Goal: Task Accomplishment & Management: Manage account settings

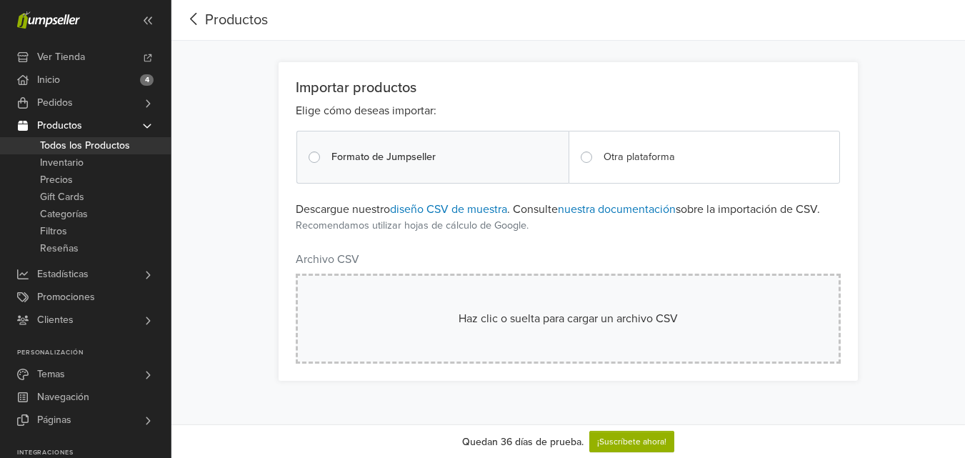
click at [621, 334] on div "Haz clic o suelta para cargar un archivo CSV" at bounding box center [568, 318] width 545 height 90
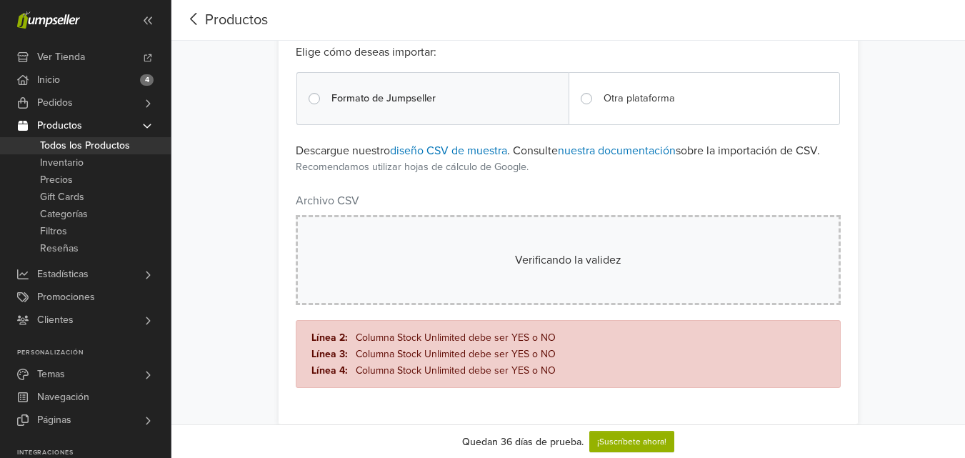
scroll to position [59, 0]
click at [893, 110] on div "Importar productos Elige cómo deseas importar: Formato de Jumpseller Otra plata…" at bounding box center [567, 213] width 793 height 421
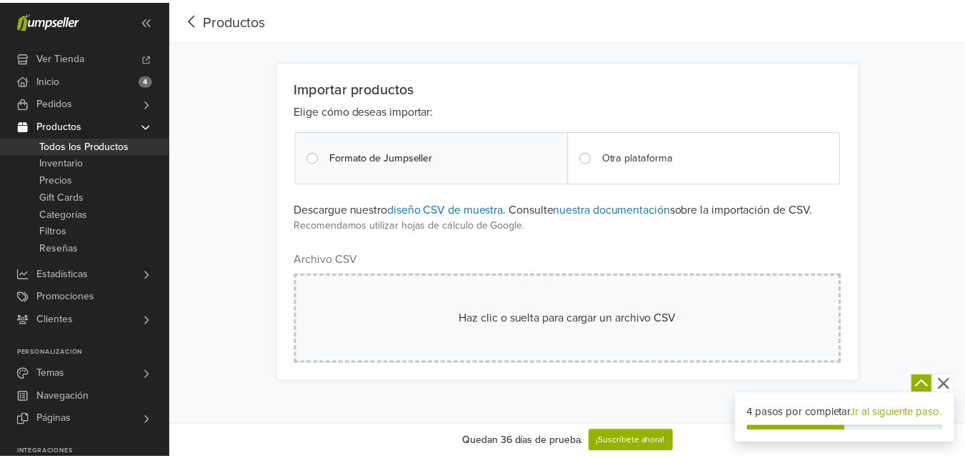
scroll to position [34, 0]
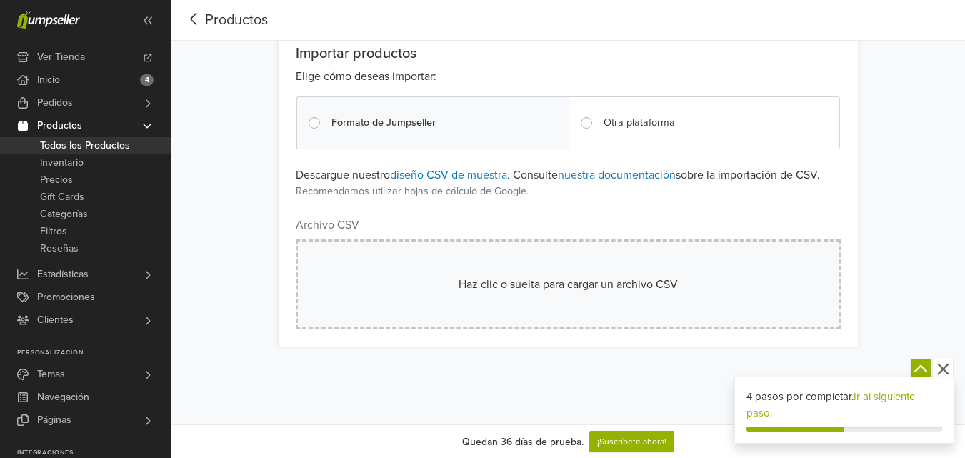
click at [547, 277] on div "Haz clic o suelta para cargar un archivo CSV" at bounding box center [568, 284] width 472 height 17
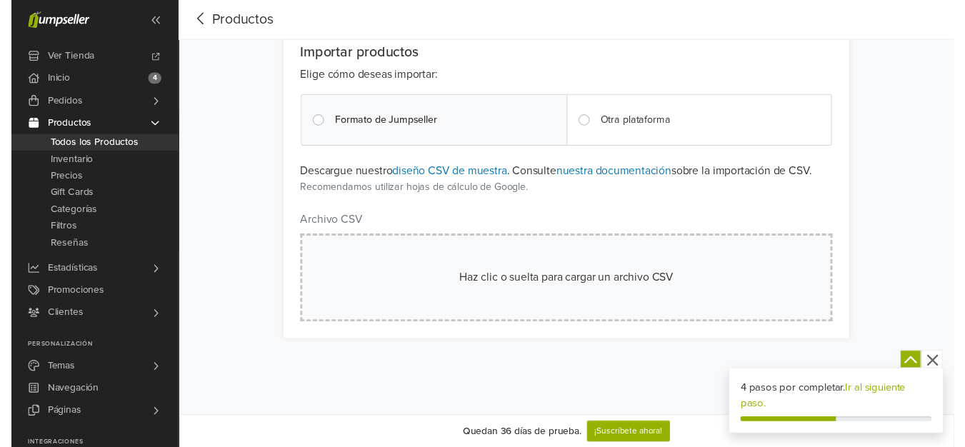
scroll to position [0, 0]
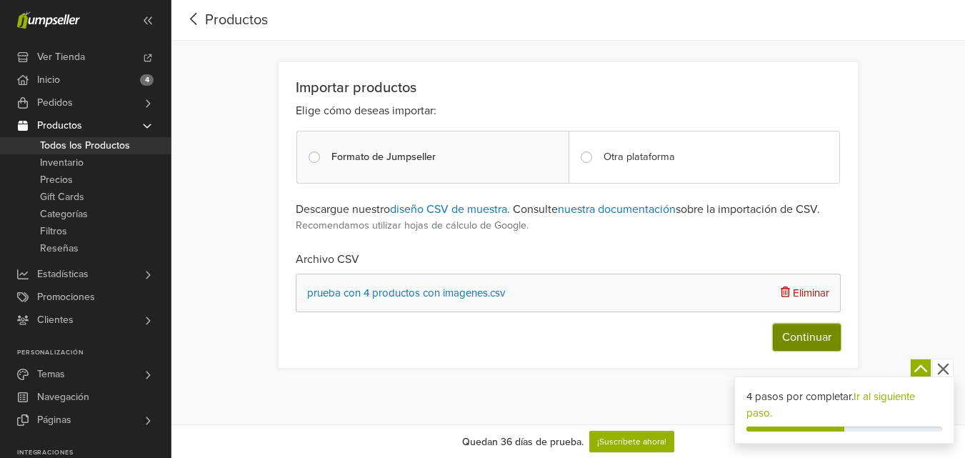
click at [799, 339] on button "Continuar" at bounding box center [807, 336] width 68 height 27
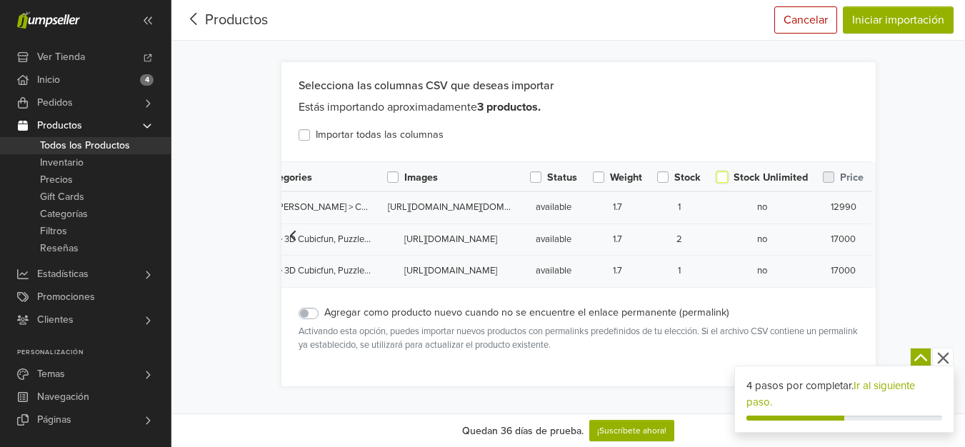
scroll to position [45, 0]
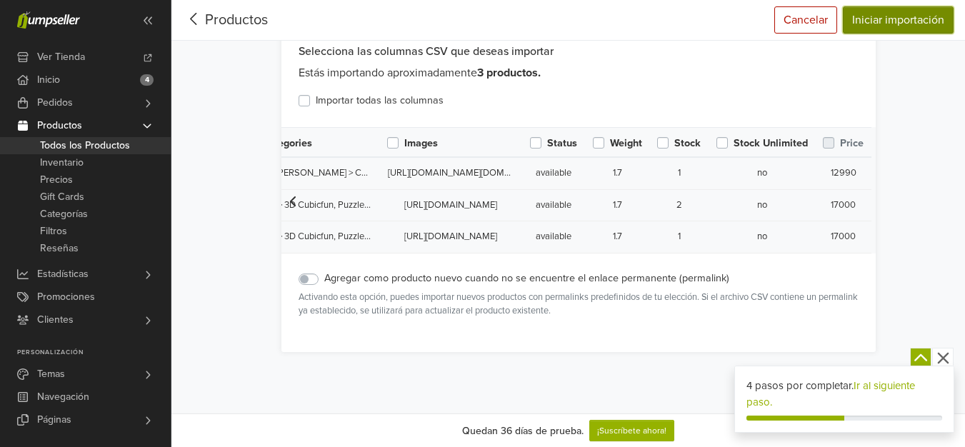
click at [887, 22] on button "Iniciar importación" at bounding box center [898, 19] width 111 height 27
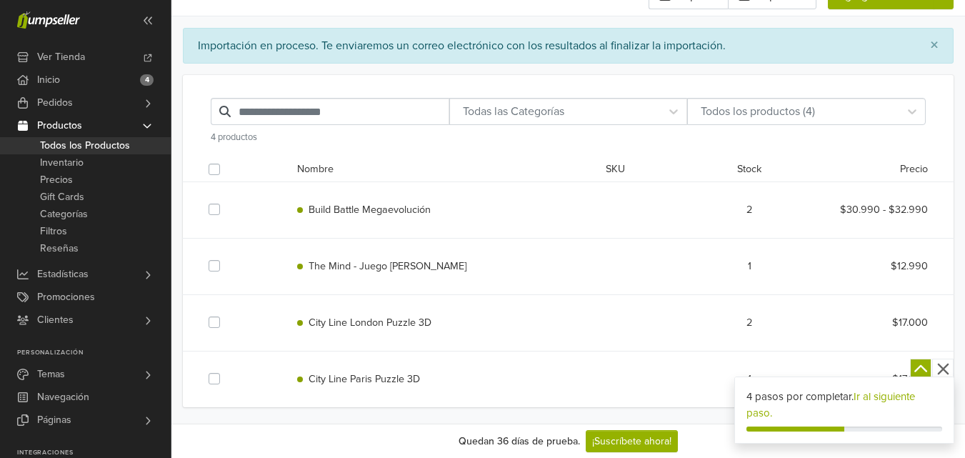
scroll to position [36, 0]
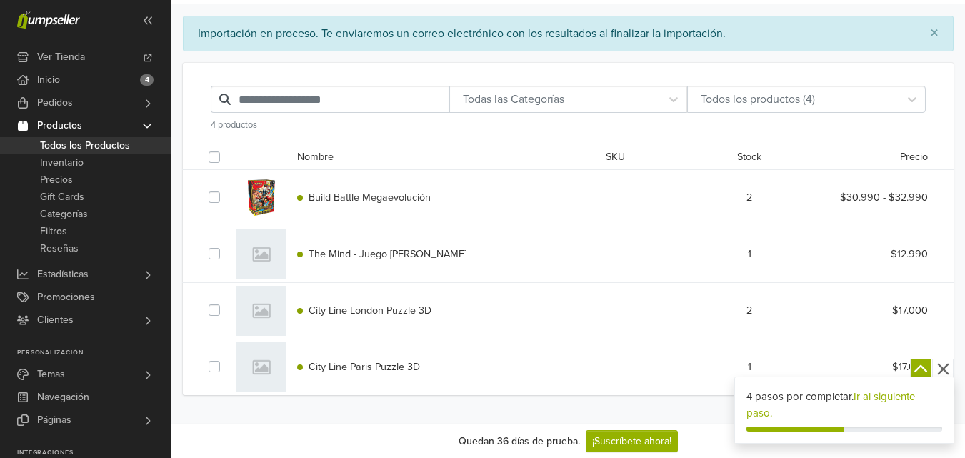
click at [343, 255] on span "The Mind - Juego de Mesa" at bounding box center [387, 254] width 158 height 12
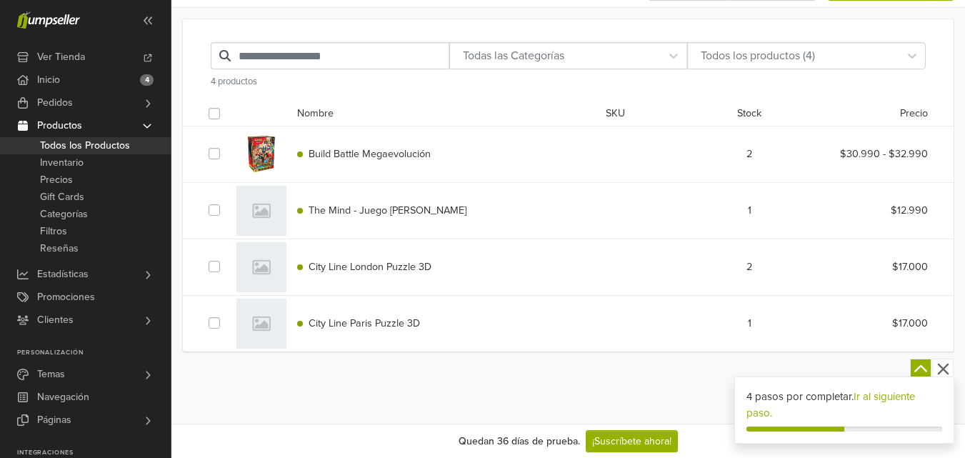
scroll to position [34, 0]
click at [341, 211] on span "The Mind - Juego [PERSON_NAME]" at bounding box center [387, 209] width 158 height 12
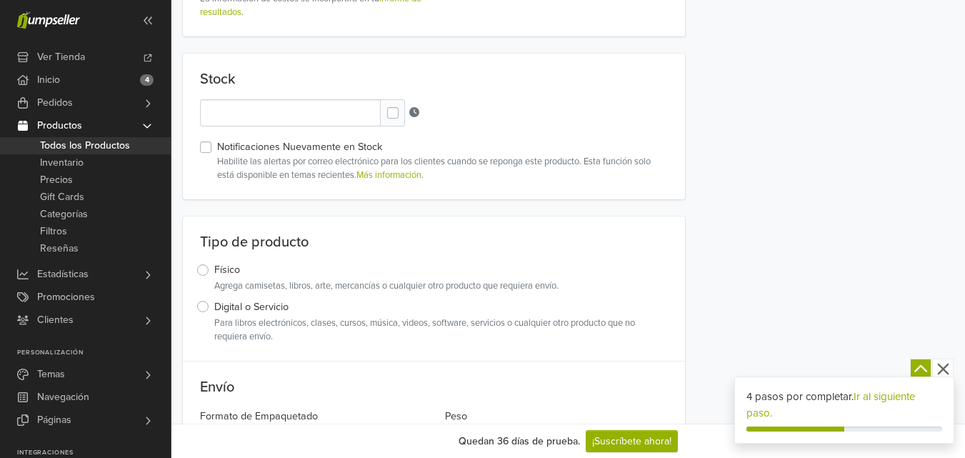
scroll to position [1391, 0]
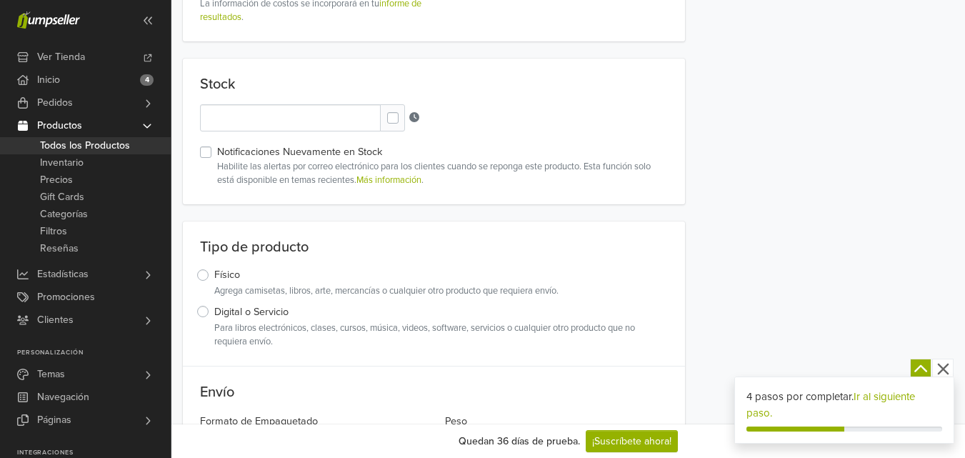
click at [404, 111] on label at bounding box center [404, 111] width 0 height 0
type input "*"
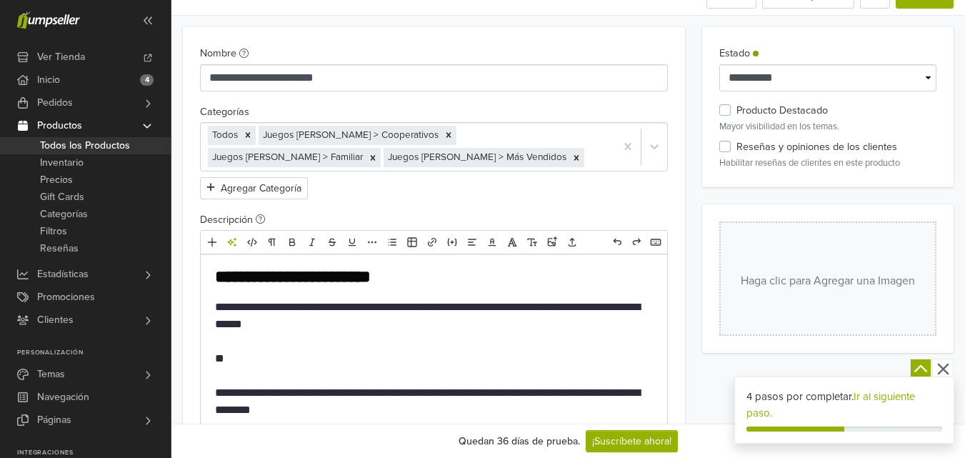
scroll to position [0, 0]
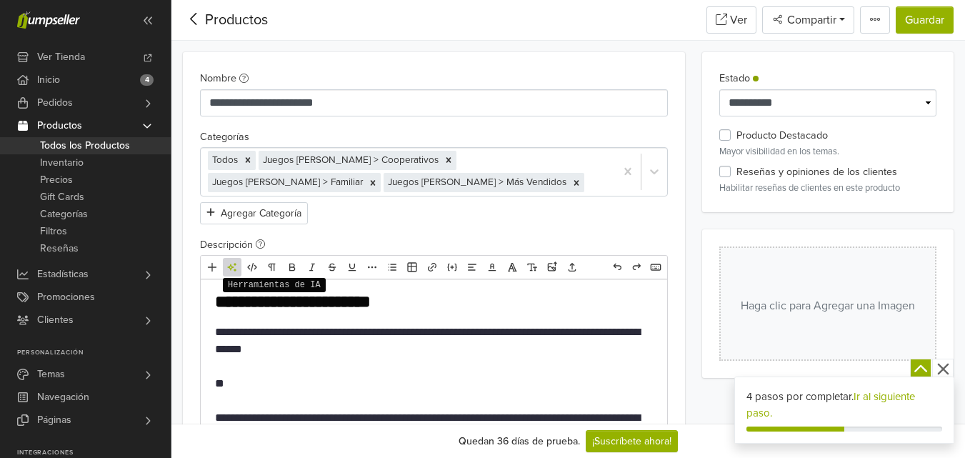
click at [235, 271] on icon "Herramientas de IA" at bounding box center [231, 267] width 9 height 9
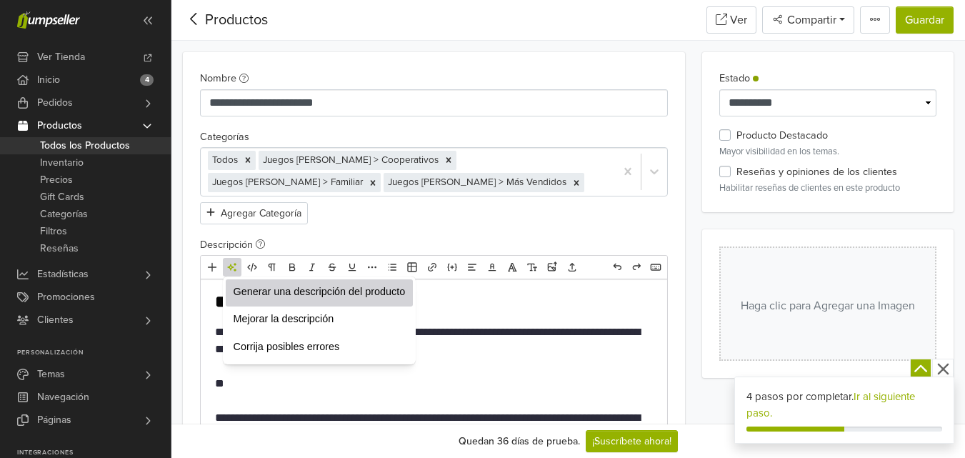
click at [305, 294] on span "Generar una descripción del producto" at bounding box center [320, 291] width 172 height 14
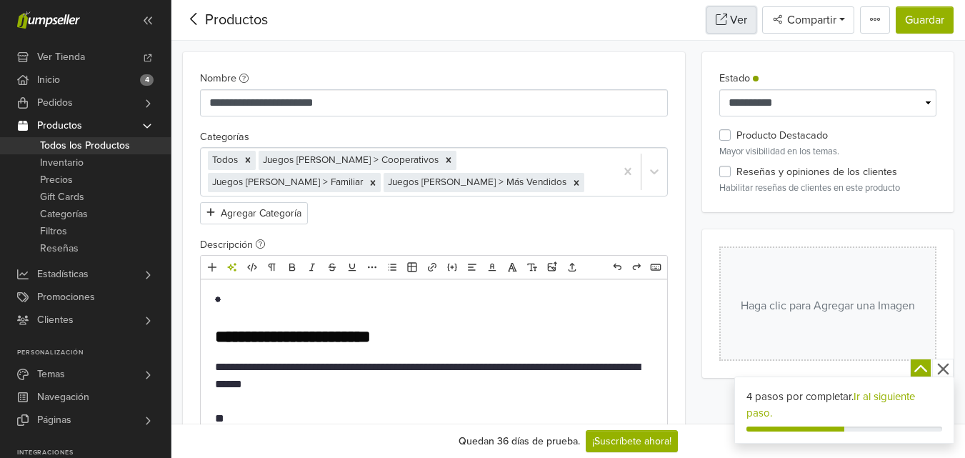
click at [721, 19] on icon at bounding box center [721, 19] width 11 height 11
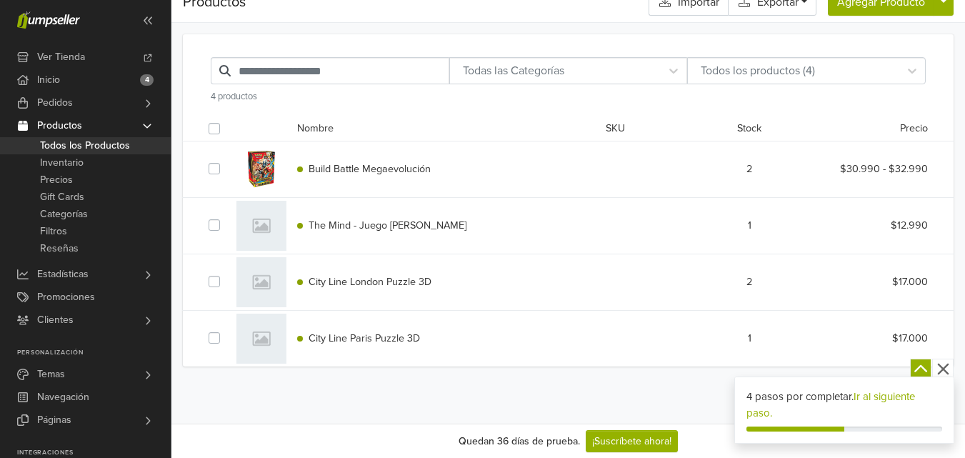
scroll to position [34, 0]
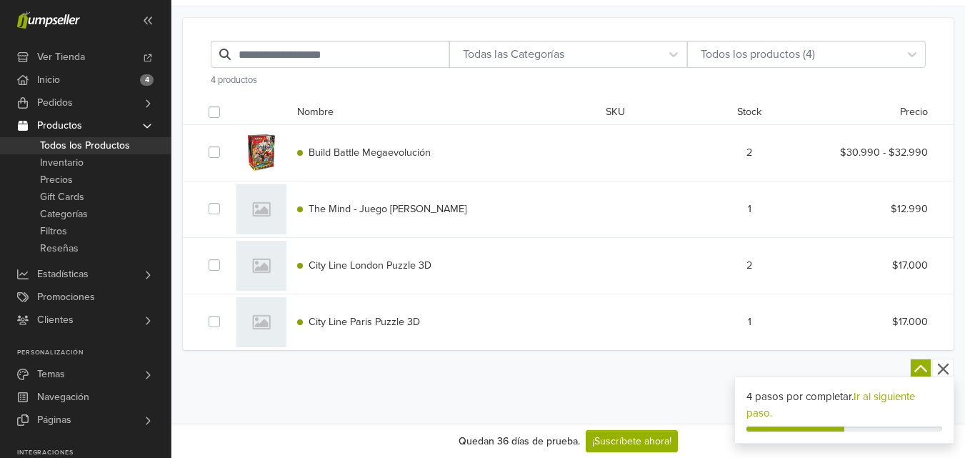
click at [226, 201] on label at bounding box center [226, 201] width 0 height 0
click at [226, 257] on label at bounding box center [226, 257] width 0 height 0
click at [226, 313] on label at bounding box center [226, 313] width 0 height 0
click at [287, 112] on link "Acciones" at bounding box center [263, 112] width 55 height 17
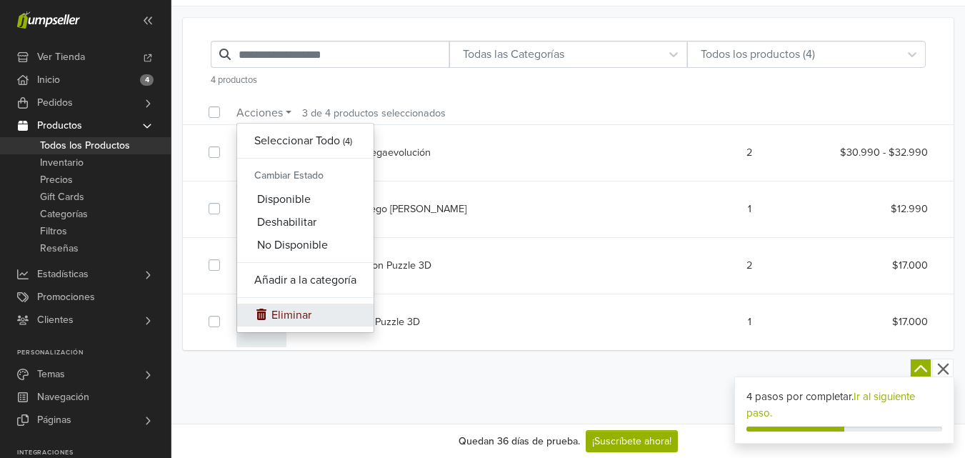
click at [290, 315] on link "Eliminar" at bounding box center [305, 314] width 136 height 23
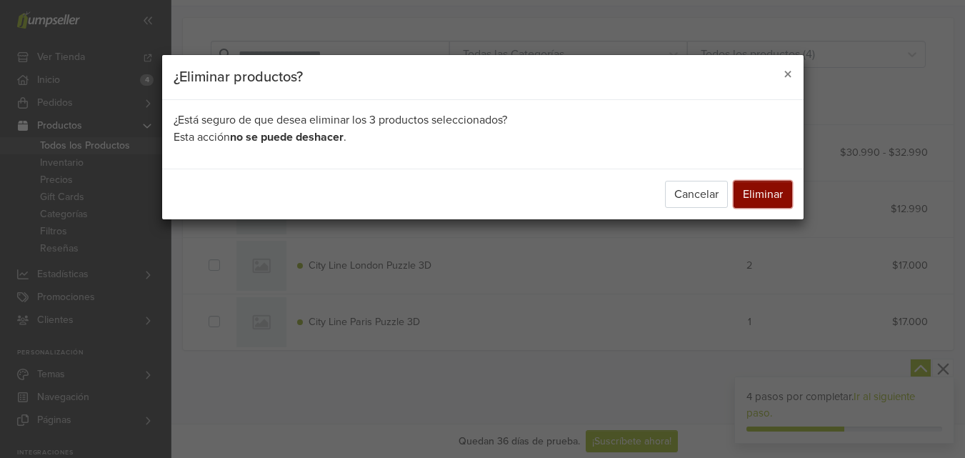
click at [753, 195] on button "Eliminar" at bounding box center [762, 194] width 59 height 27
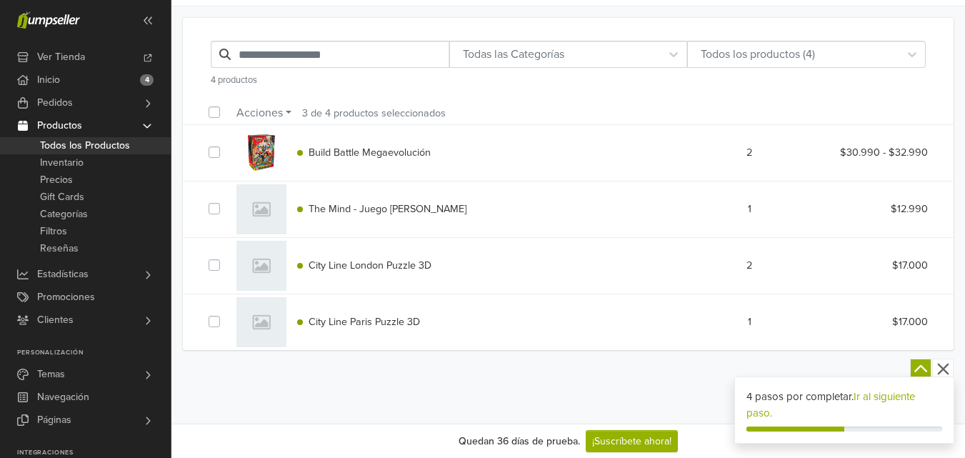
scroll to position [0, 0]
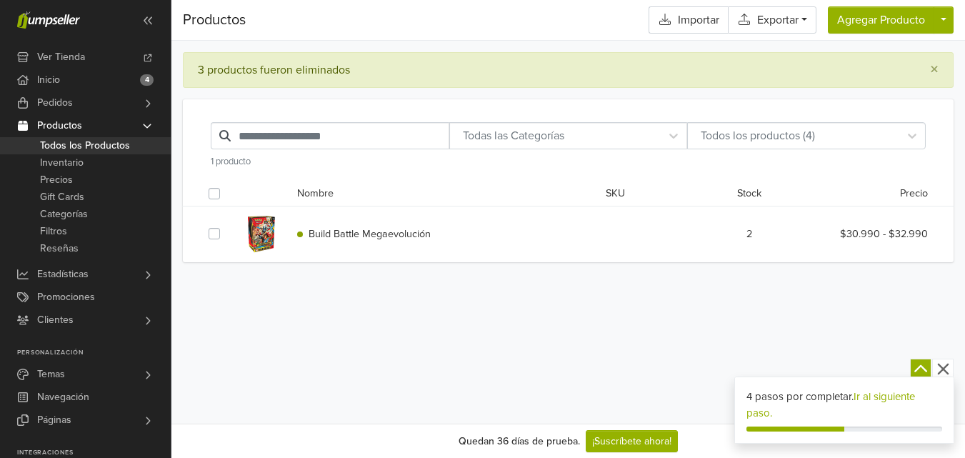
click at [422, 368] on div "Productos Importar Exportar CSV para Excel CSV Agregar Producto Físico Digital …" at bounding box center [567, 229] width 793 height 458
click at [686, 24] on link "Importar" at bounding box center [687, 19] width 79 height 27
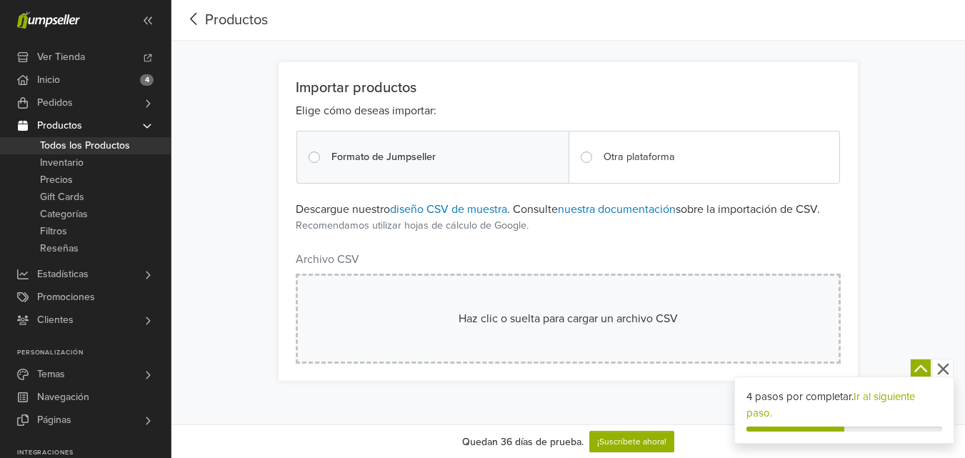
click at [531, 337] on div "Haz clic o suelta para cargar un archivo CSV" at bounding box center [568, 318] width 545 height 90
click at [943, 371] on icon "button" at bounding box center [943, 369] width 18 height 18
click at [545, 320] on div "Haz clic o suelta para cargar un archivo CSV" at bounding box center [568, 318] width 472 height 17
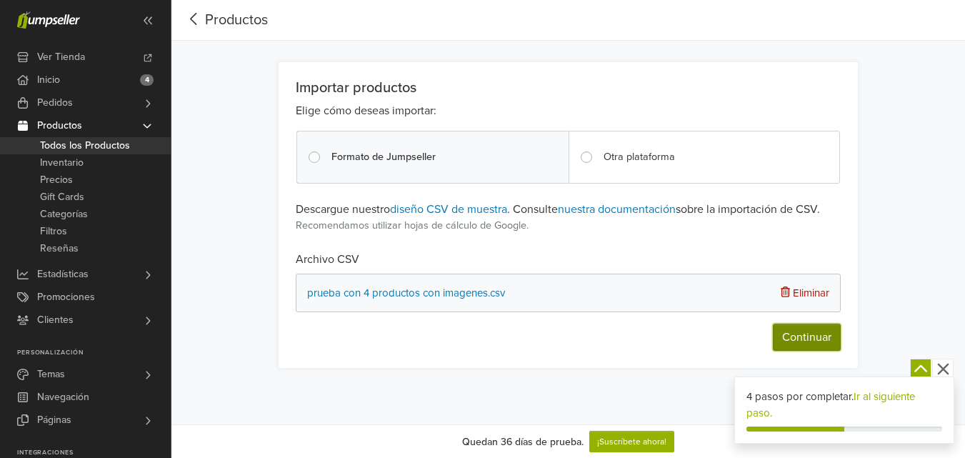
click at [818, 339] on button "Continuar" at bounding box center [807, 336] width 68 height 27
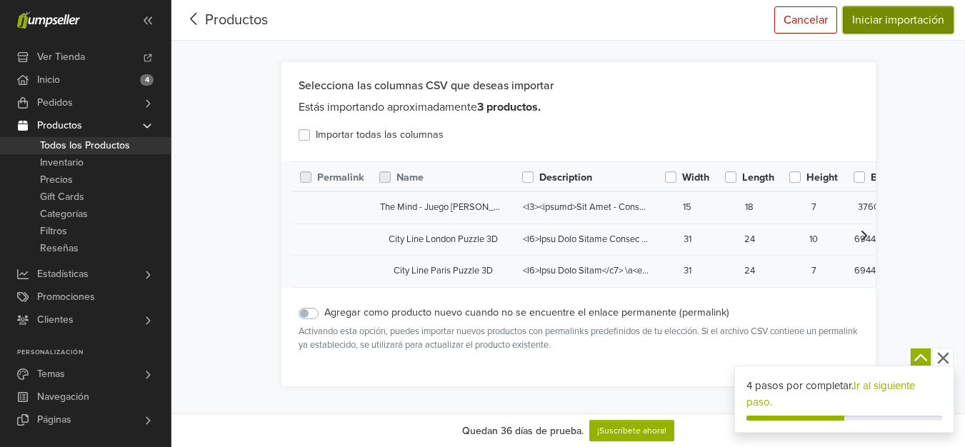
click at [897, 22] on button "Iniciar importación" at bounding box center [898, 19] width 111 height 27
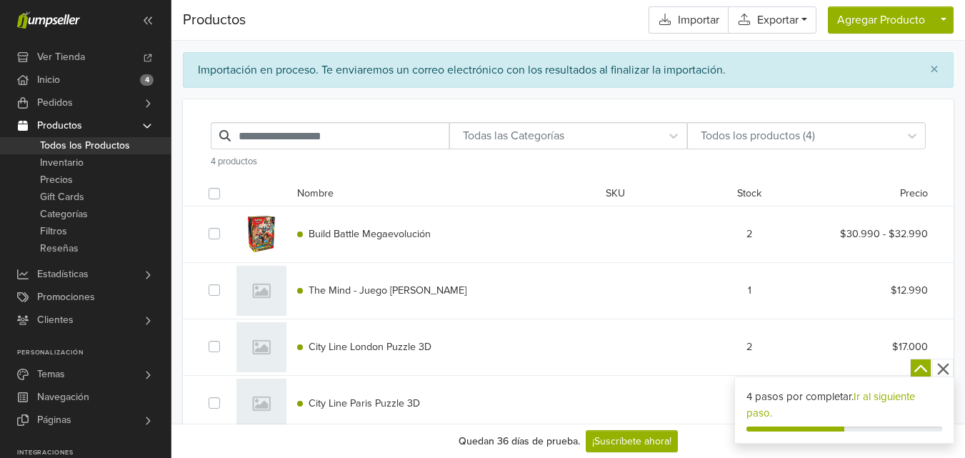
click at [402, 293] on span "The Mind - Juego de Mesa" at bounding box center [387, 290] width 158 height 12
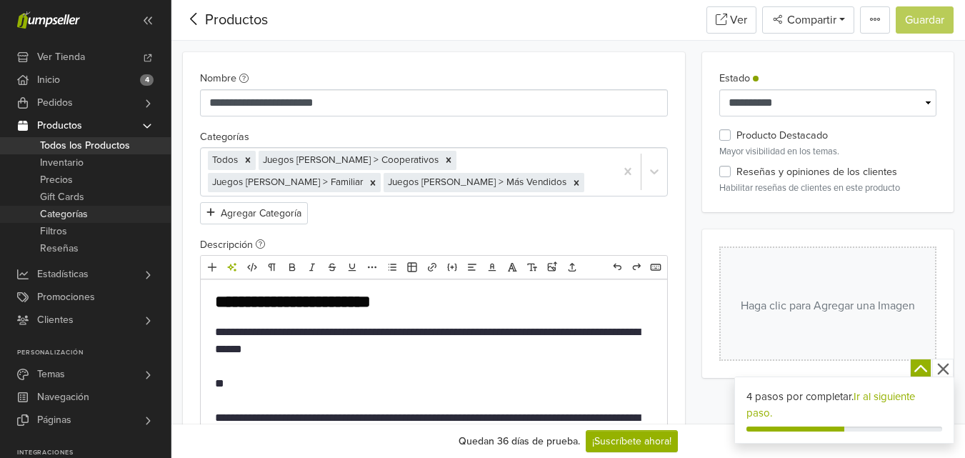
click at [59, 216] on span "Categorías" at bounding box center [64, 214] width 48 height 17
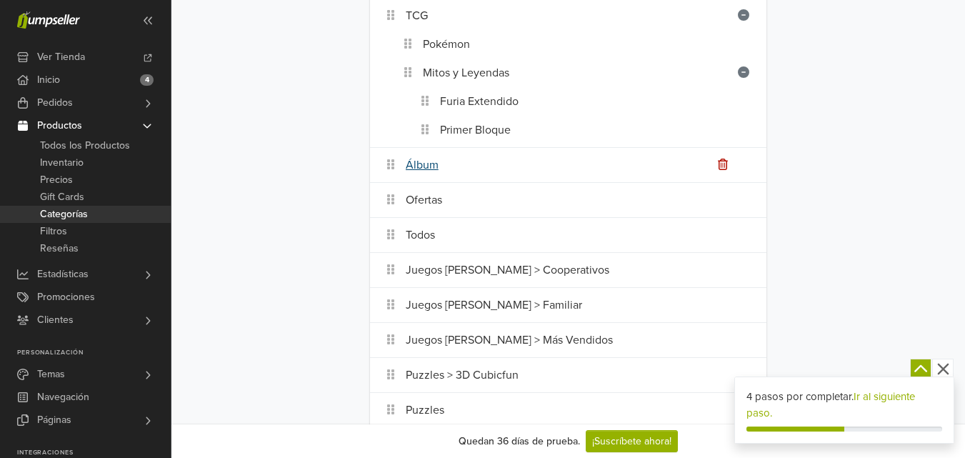
scroll to position [137, 0]
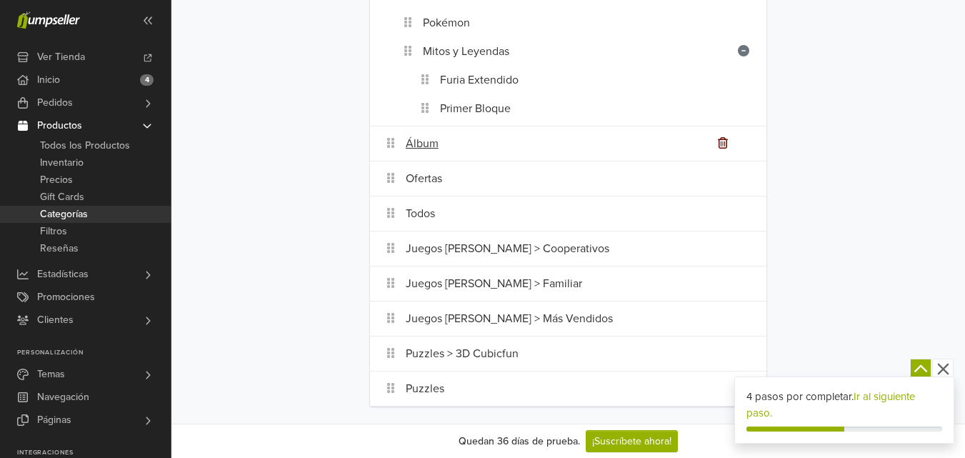
click at [720, 144] on icon at bounding box center [723, 142] width 10 height 11
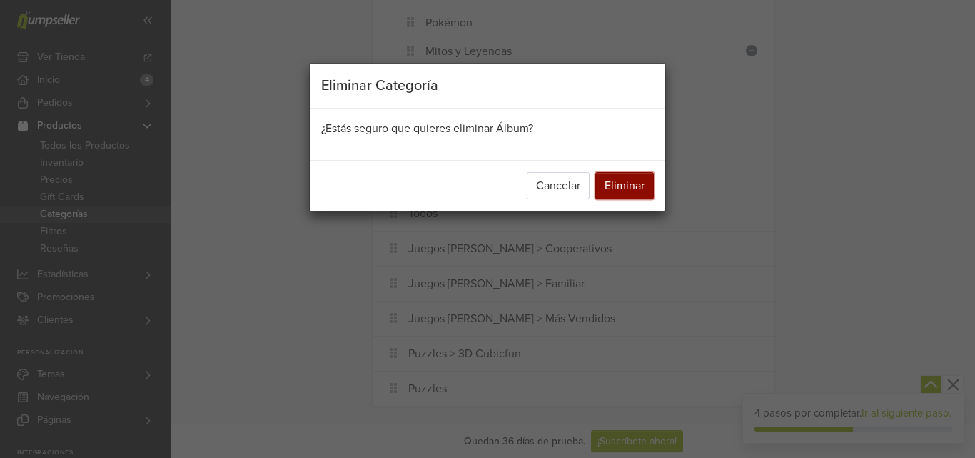
click at [624, 186] on button "Eliminar" at bounding box center [625, 185] width 59 height 27
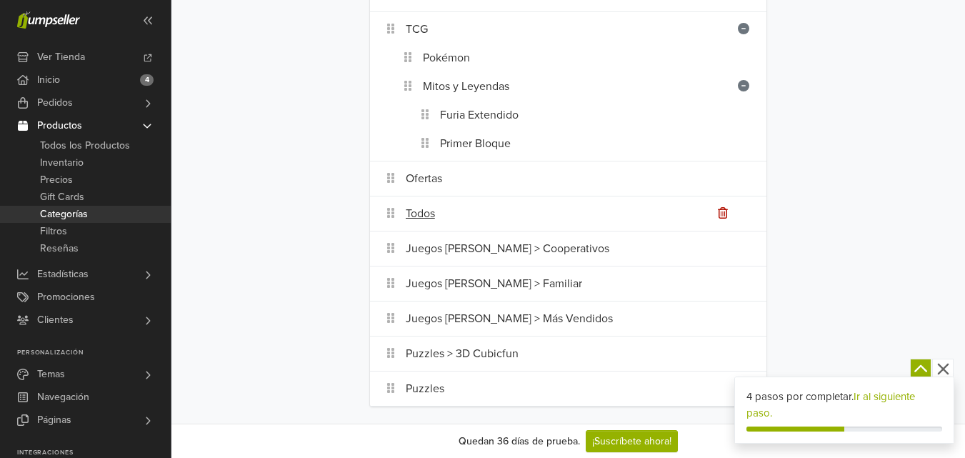
scroll to position [102, 0]
click at [728, 184] on div "Ofertas" at bounding box center [586, 178] width 361 height 29
click at [722, 182] on icon at bounding box center [723, 177] width 10 height 11
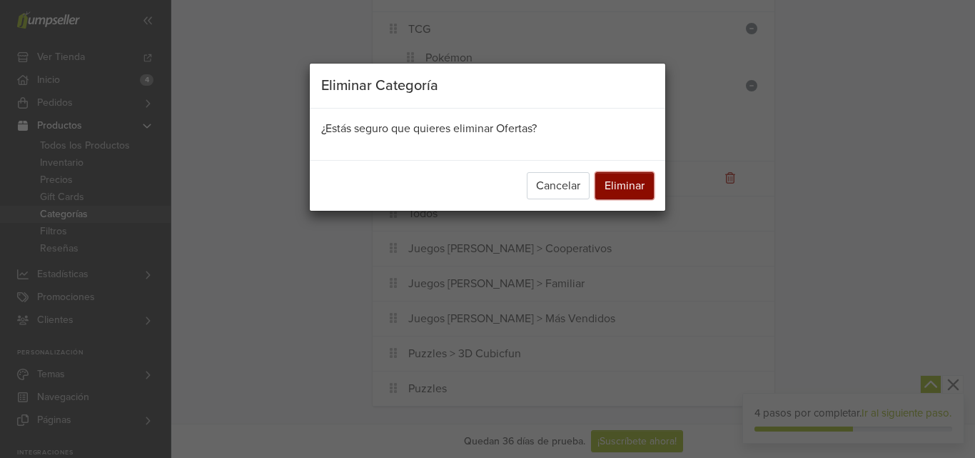
click at [611, 190] on button "Eliminar" at bounding box center [625, 185] width 59 height 27
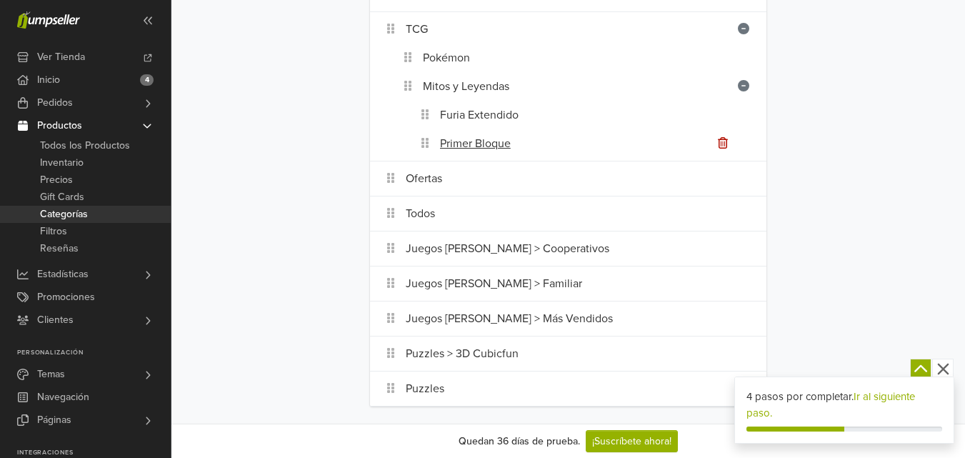
scroll to position [67, 0]
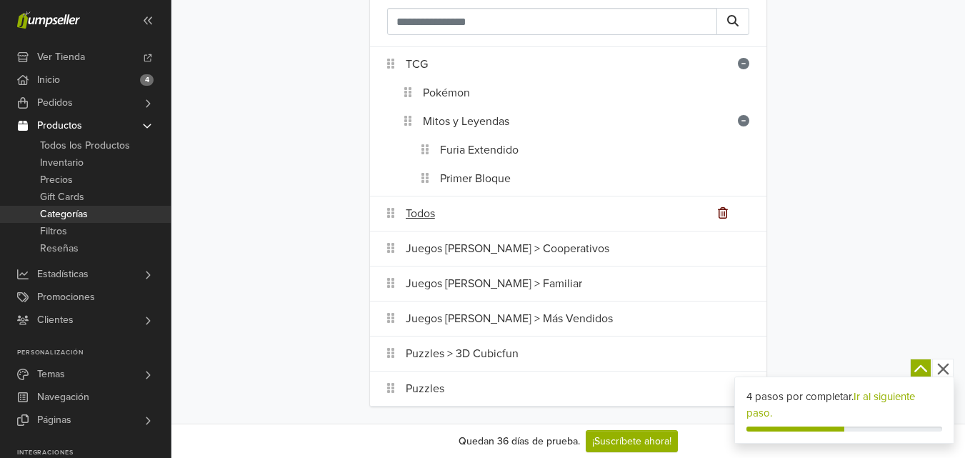
click at [726, 217] on icon at bounding box center [723, 212] width 10 height 11
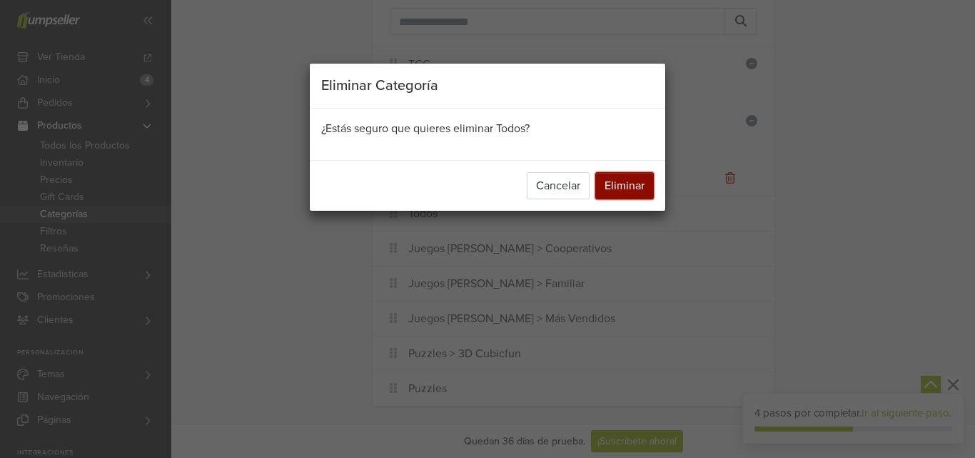
click at [630, 187] on button "Eliminar" at bounding box center [625, 185] width 59 height 27
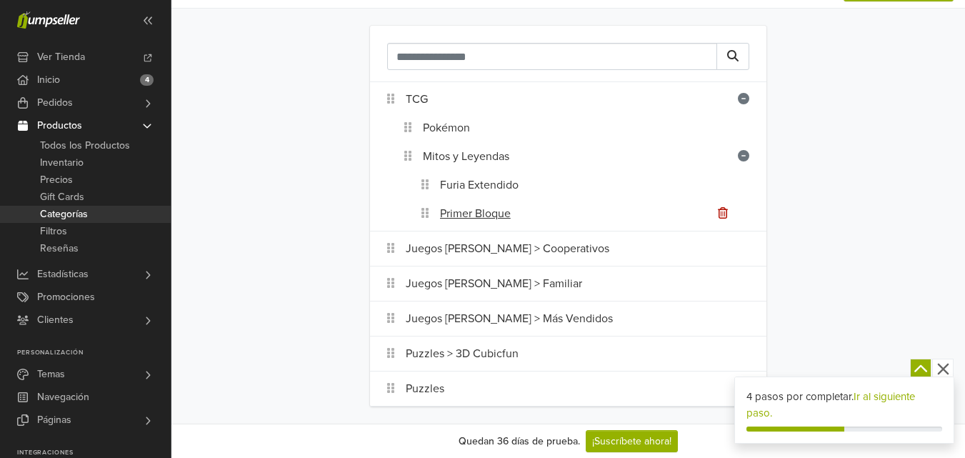
scroll to position [32, 0]
click at [727, 251] on icon at bounding box center [723, 247] width 10 height 11
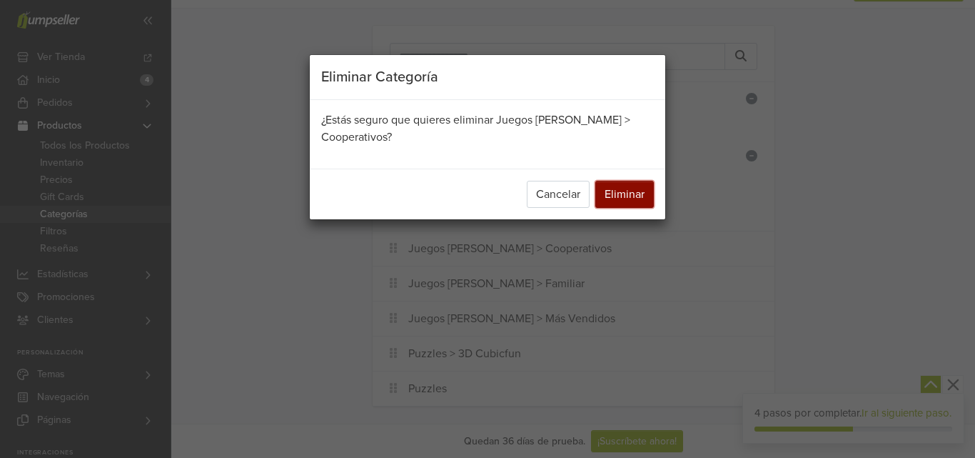
click at [628, 199] on button "Eliminar" at bounding box center [625, 194] width 59 height 27
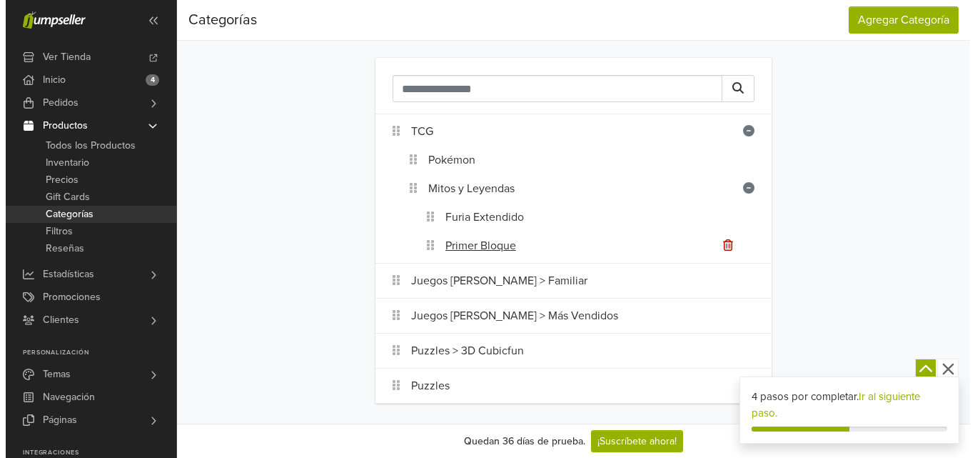
scroll to position [0, 0]
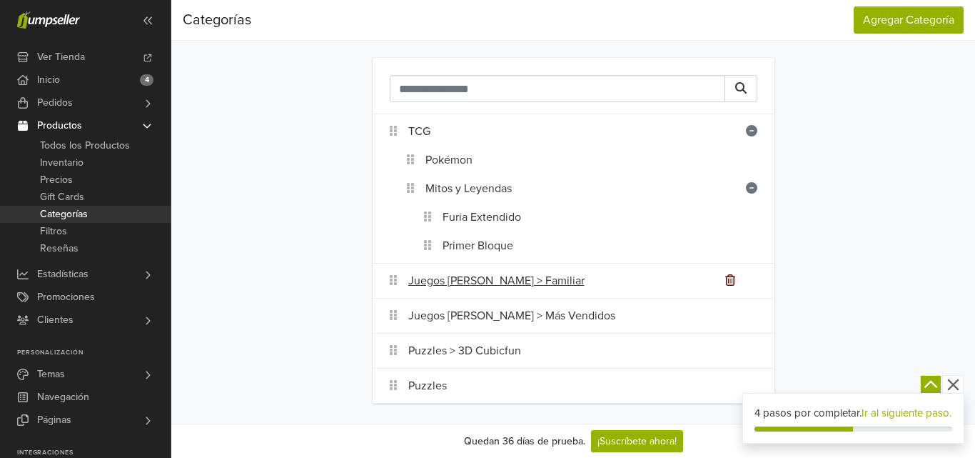
click at [730, 281] on icon at bounding box center [731, 279] width 10 height 11
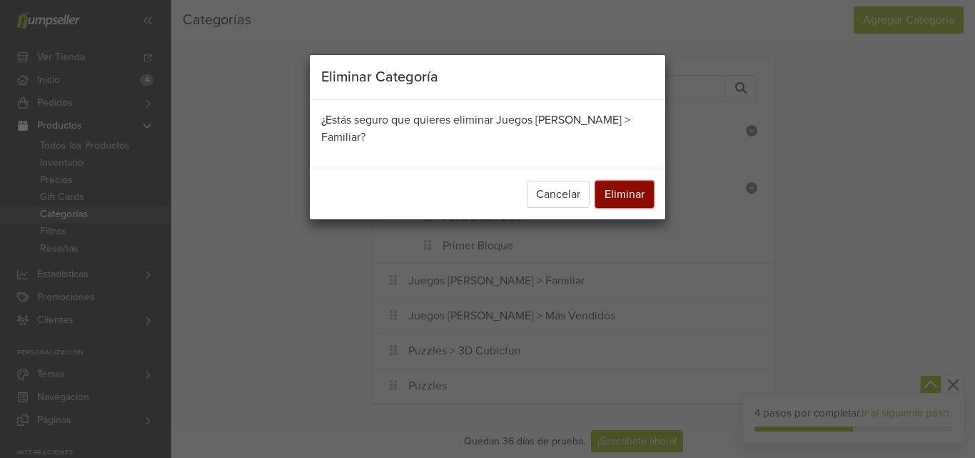
click at [639, 192] on button "Eliminar" at bounding box center [625, 194] width 59 height 27
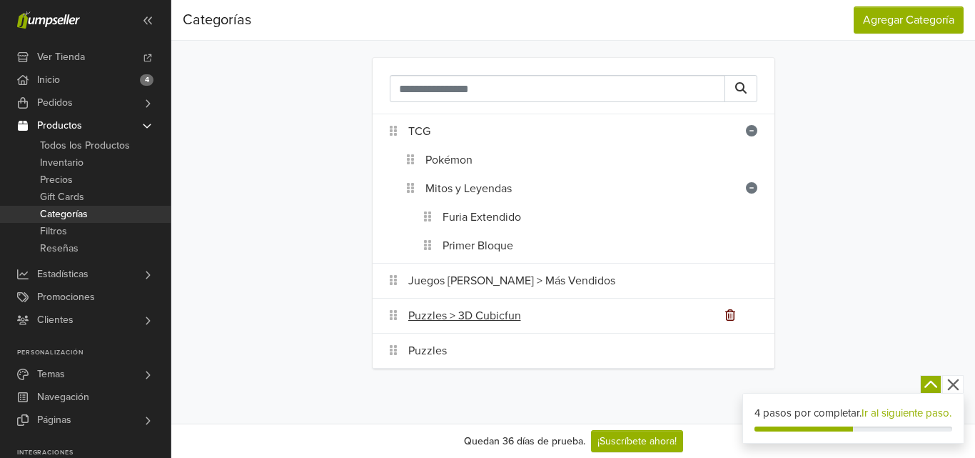
click at [730, 318] on icon at bounding box center [731, 314] width 10 height 11
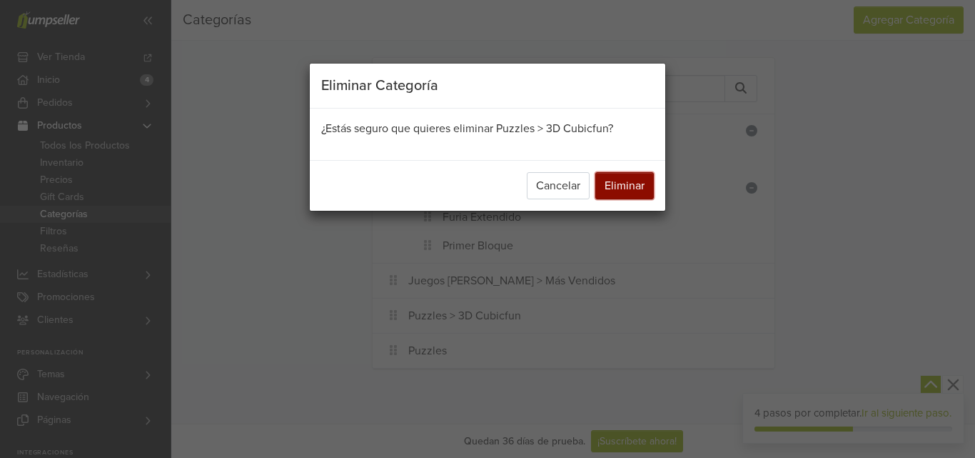
click at [626, 185] on button "Eliminar" at bounding box center [625, 185] width 59 height 27
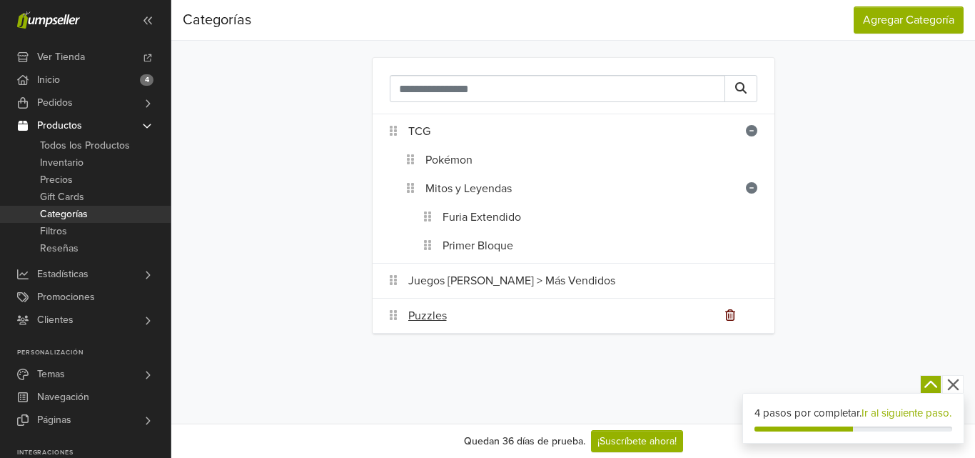
click at [731, 315] on icon at bounding box center [731, 314] width 10 height 11
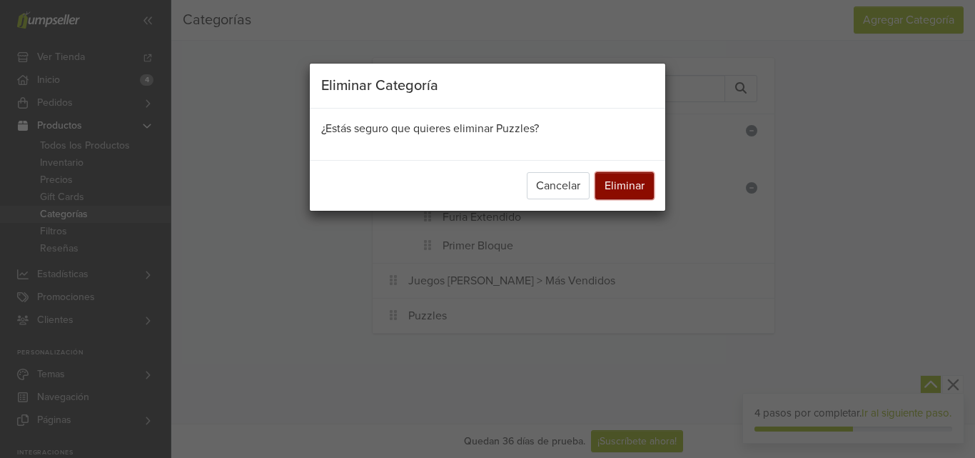
click at [629, 182] on button "Eliminar" at bounding box center [625, 185] width 59 height 27
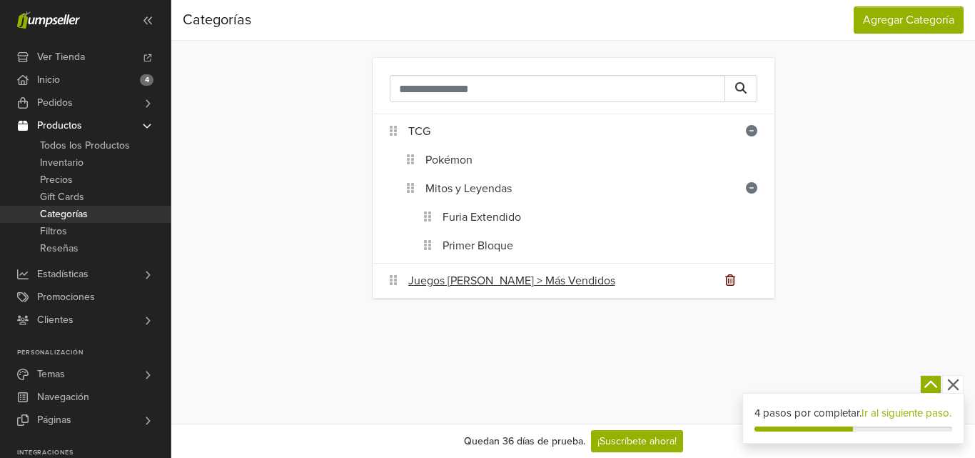
click at [727, 281] on icon at bounding box center [731, 279] width 10 height 11
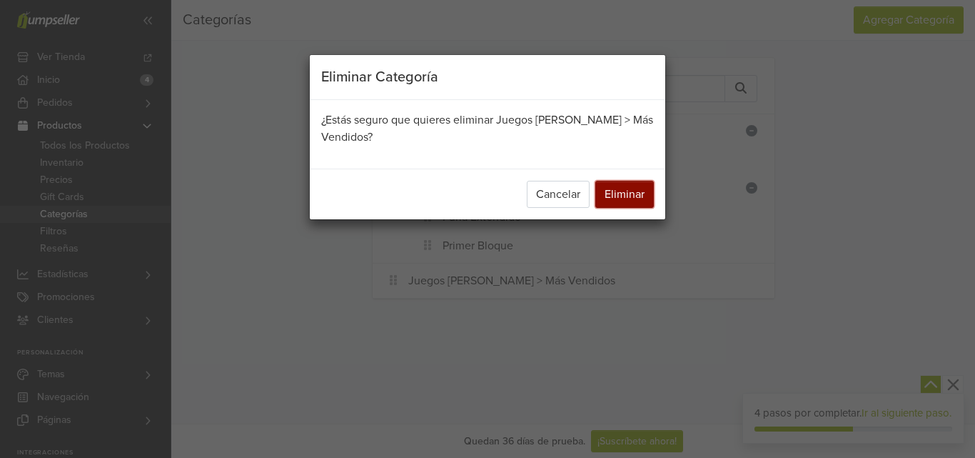
click at [633, 199] on button "Eliminar" at bounding box center [625, 194] width 59 height 27
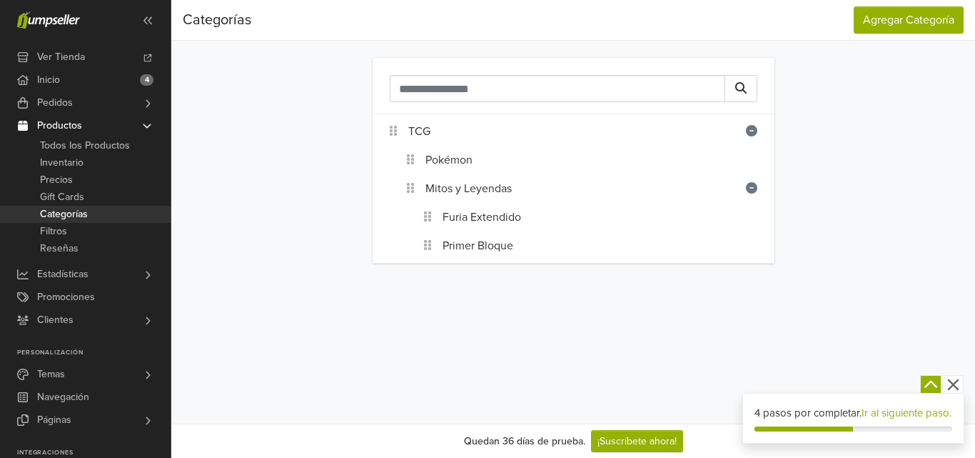
click at [70, 129] on span "Productos" at bounding box center [59, 125] width 45 height 23
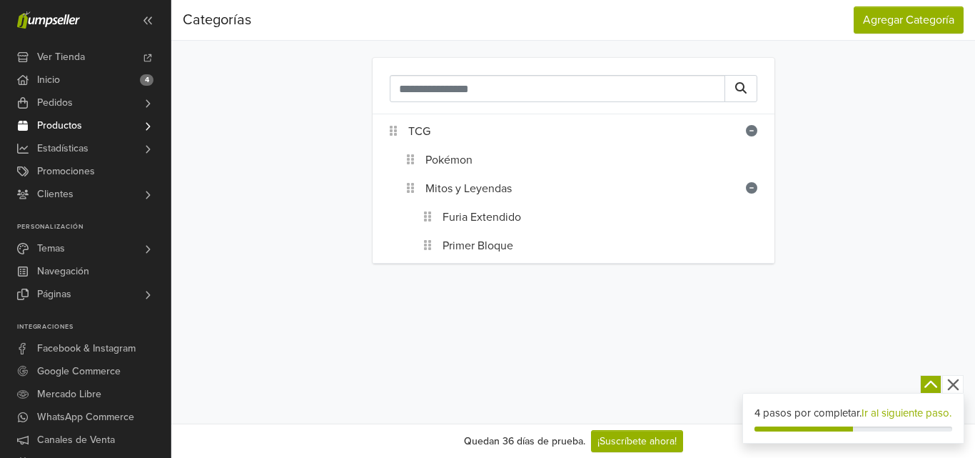
click at [61, 125] on span "Productos" at bounding box center [59, 125] width 45 height 23
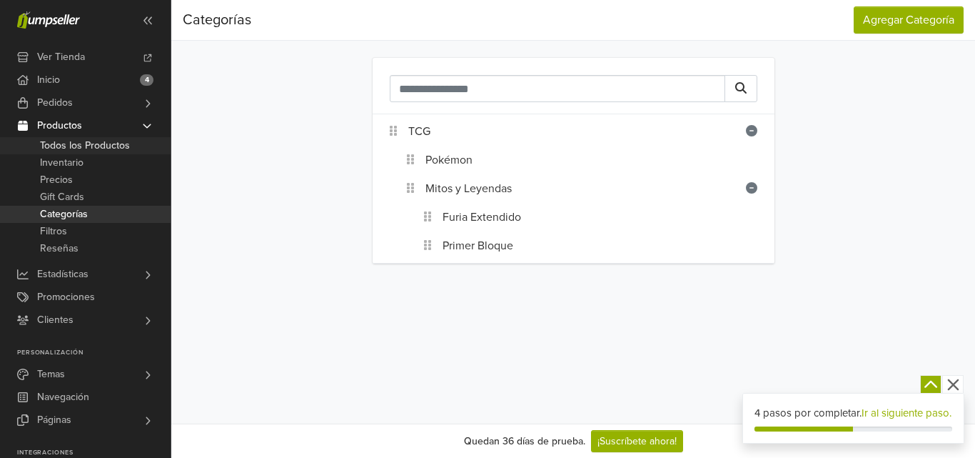
click at [71, 138] on span "Todos los Productos" at bounding box center [85, 145] width 90 height 17
